Goal: Task Accomplishment & Management: Use online tool/utility

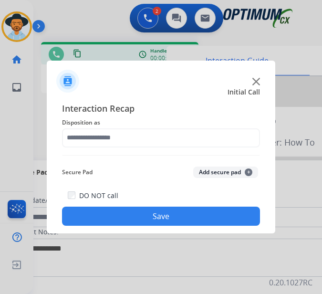
click at [255, 80] on img at bounding box center [256, 82] width 8 height 8
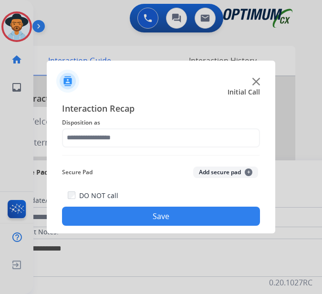
click at [258, 79] on img at bounding box center [256, 82] width 8 height 8
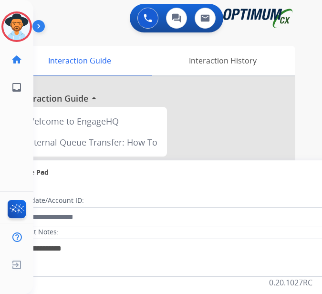
click at [87, 20] on div "0 Voice Interactions 0 Chat Interactions 0 Email Interactions" at bounding box center [170, 19] width 258 height 31
click at [152, 18] on img at bounding box center [148, 18] width 9 height 9
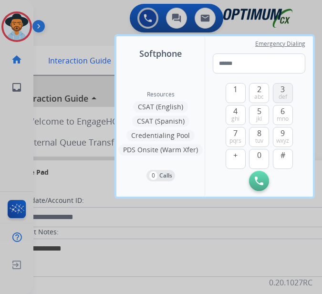
click at [279, 93] on span "def" at bounding box center [283, 97] width 9 height 8
click at [258, 158] on span "0" at bounding box center [259, 154] width 4 height 11
click at [265, 113] on button "5 jkl" at bounding box center [259, 115] width 20 height 20
click at [259, 139] on span "tuv" at bounding box center [259, 141] width 8 height 8
click at [260, 156] on span "0" at bounding box center [259, 154] width 4 height 11
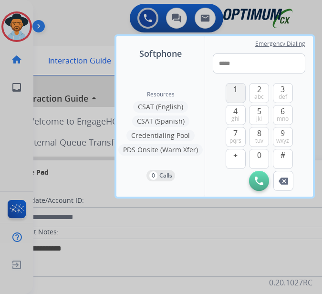
click at [239, 89] on button "1" at bounding box center [236, 93] width 20 height 20
click at [285, 138] on span "wxyz" at bounding box center [282, 141] width 13 height 8
click at [262, 94] on span "abc" at bounding box center [259, 97] width 10 height 8
click at [280, 113] on button "6 mno" at bounding box center [283, 115] width 20 height 20
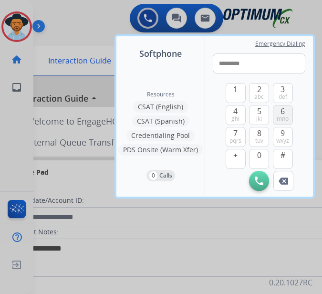
type input "**********"
click at [258, 180] on img at bounding box center [259, 180] width 9 height 9
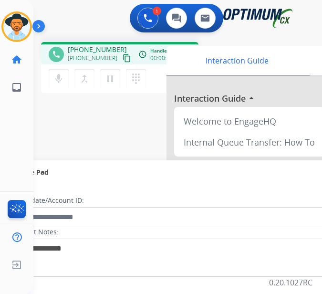
drag, startPoint x: 63, startPoint y: 9, endPoint x: 82, endPoint y: 14, distance: 19.2
drag, startPoint x: 82, startPoint y: 14, endPoint x: 73, endPoint y: 105, distance: 92.0
click at [69, 110] on div "phone [PHONE_NUMBER] [PHONE_NUMBER] content_copy access_time Call metrics Queue…" at bounding box center [166, 233] width 266 height 398
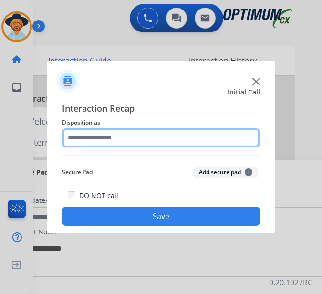
click at [76, 136] on input "text" at bounding box center [161, 137] width 198 height 19
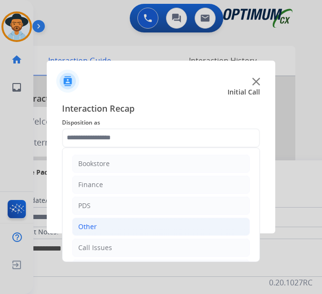
click at [100, 220] on li "Other" at bounding box center [161, 227] width 178 height 18
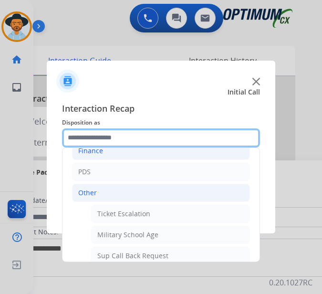
scroll to position [95, 0]
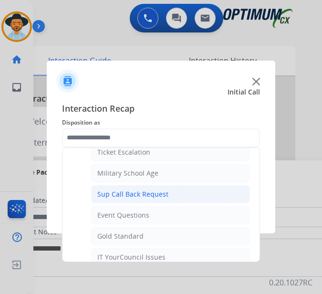
click at [158, 196] on div "Sup Call Back Request" at bounding box center [132, 194] width 71 height 10
type input "**********"
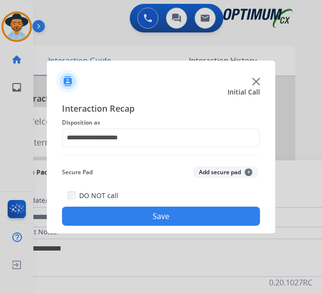
click at [144, 213] on button "Save" at bounding box center [161, 216] width 198 height 19
